Goal: Download file/media

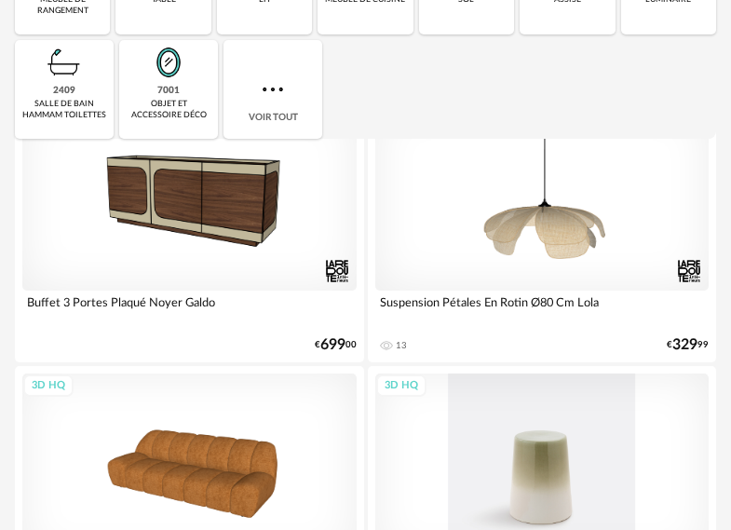
scroll to position [74, 0]
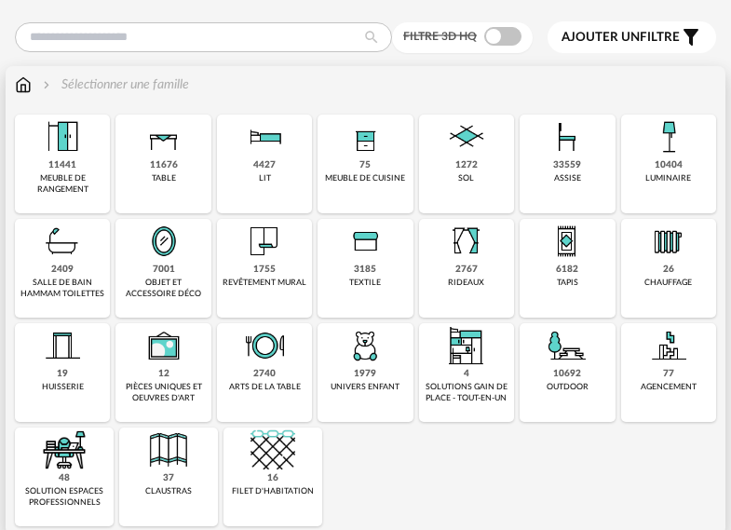
click at [178, 156] on img at bounding box center [164, 137] width 45 height 45
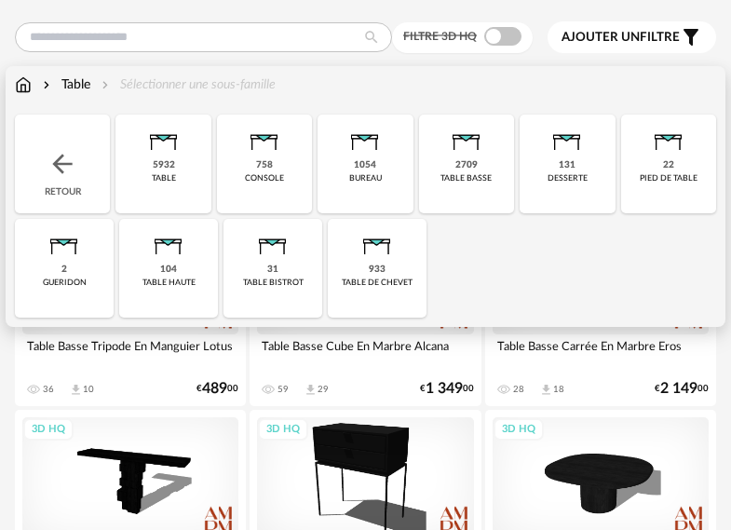
click at [457, 155] on img at bounding box center [466, 137] width 45 height 45
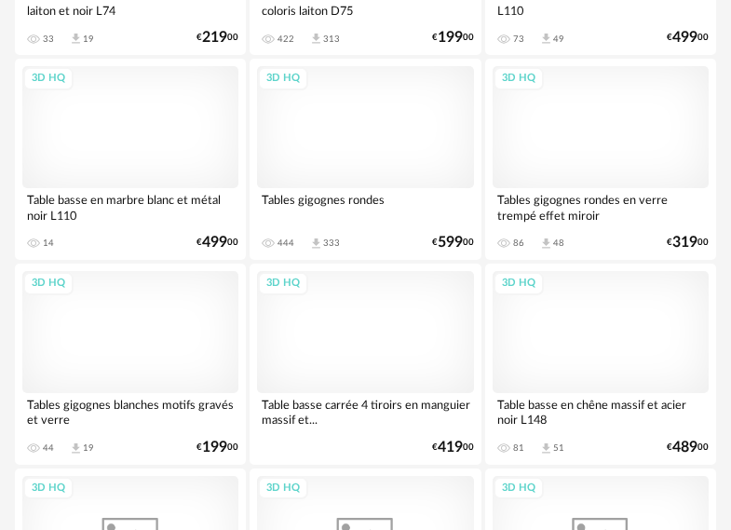
scroll to position [5757, 0]
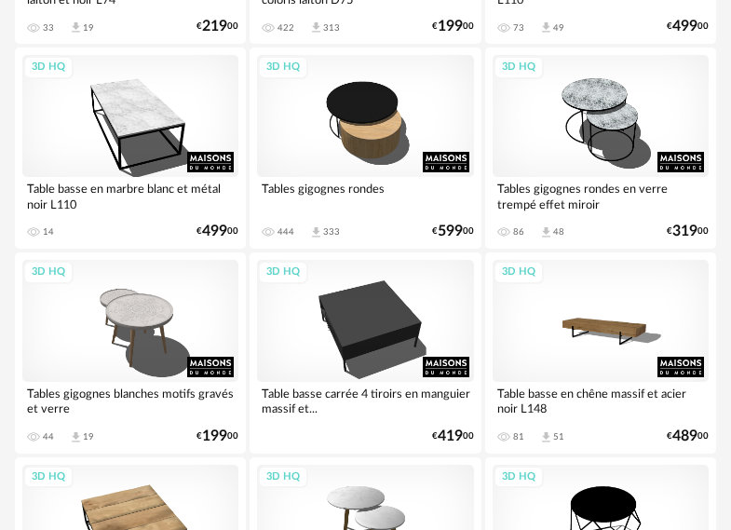
click at [357, 192] on div "Tables gigognes rondes" at bounding box center [365, 195] width 216 height 37
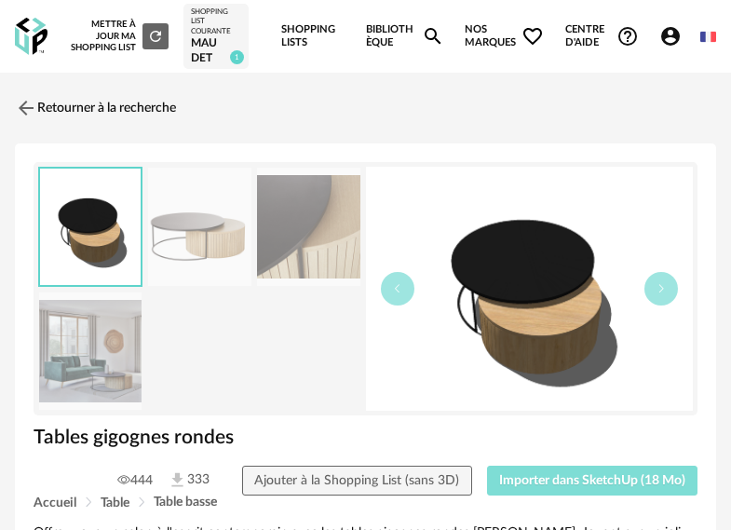
click at [564, 482] on span "Importer dans SketchUp (18 Mo)" at bounding box center [592, 480] width 186 height 13
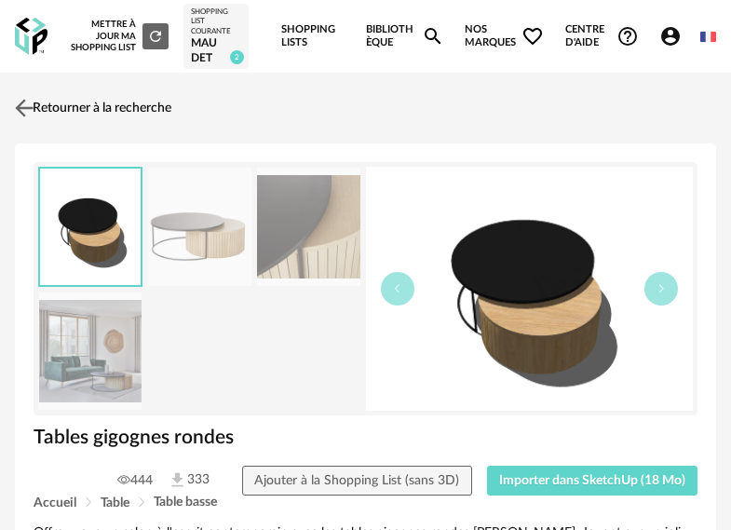
click at [22, 100] on img at bounding box center [24, 108] width 27 height 27
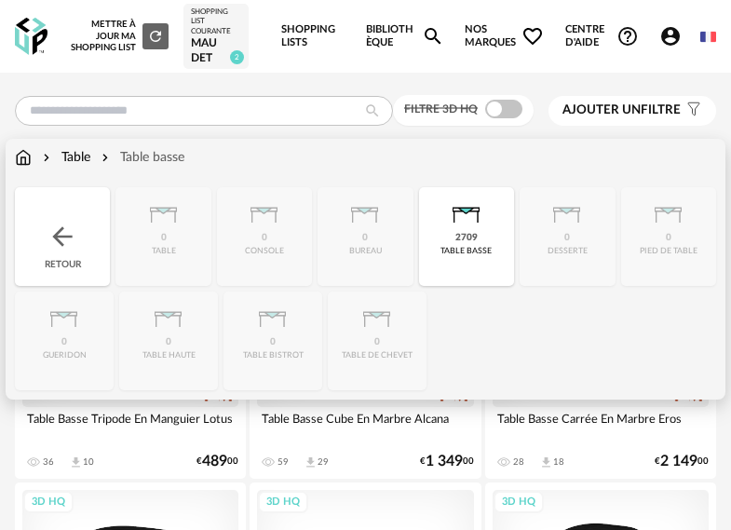
click at [27, 158] on img at bounding box center [23, 157] width 17 height 19
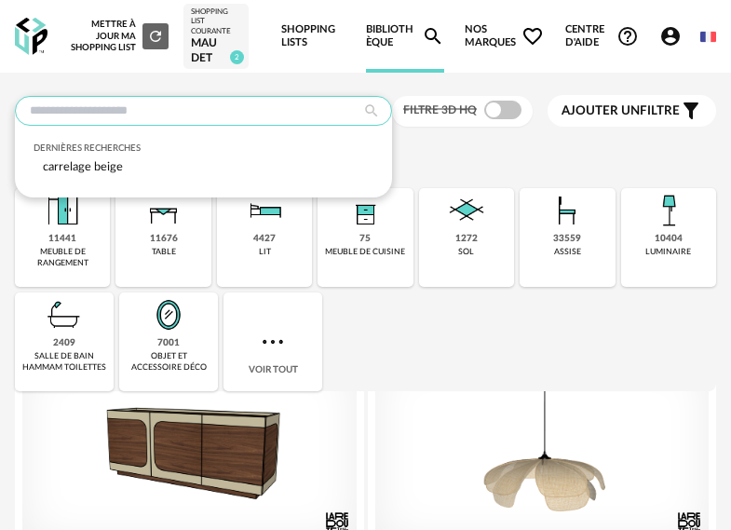
click at [280, 112] on input "text" at bounding box center [203, 111] width 377 height 30
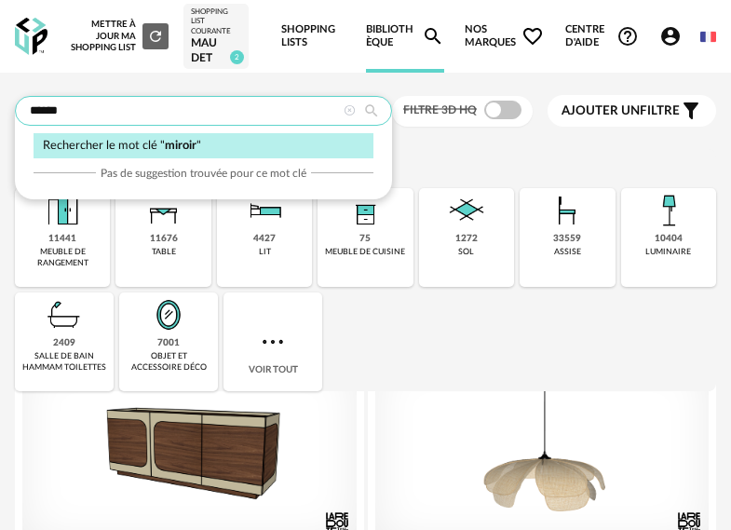
type input "******"
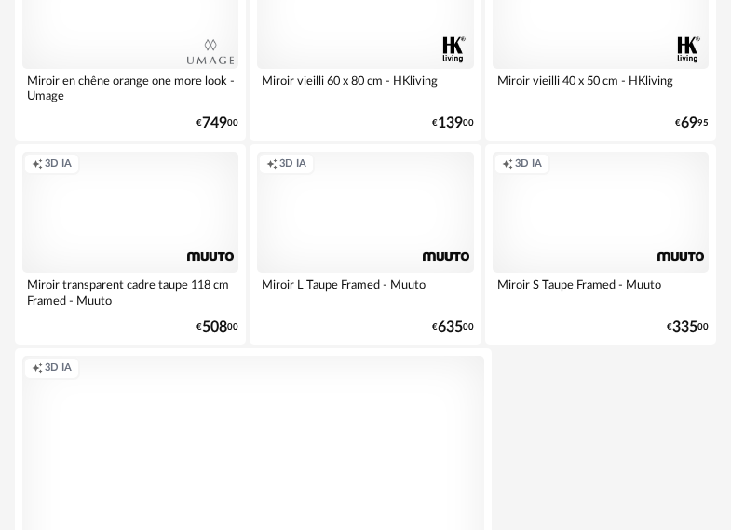
scroll to position [6962, 0]
